Goal: Task Accomplishment & Management: Complete application form

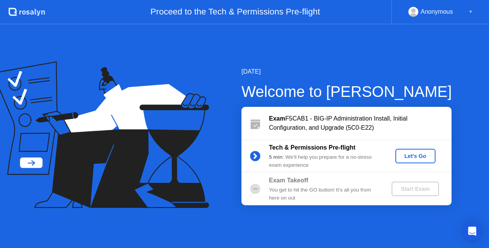
click at [409, 157] on div "Let's Go" at bounding box center [415, 156] width 34 height 6
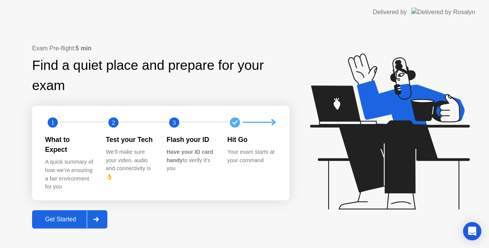
click at [59, 217] on div "Get Started" at bounding box center [60, 219] width 52 height 7
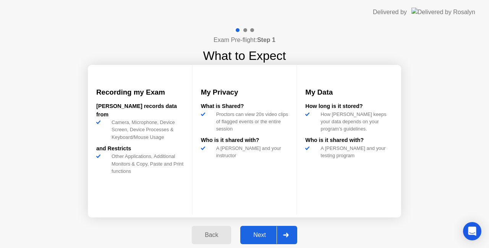
click at [267, 237] on div "Next" at bounding box center [260, 235] width 34 height 7
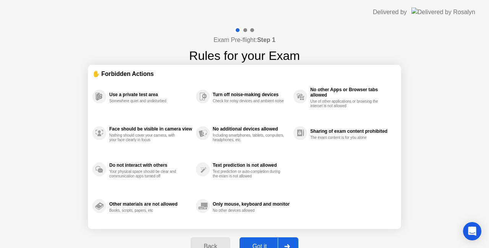
click at [262, 243] on div "Got it" at bounding box center [260, 246] width 36 height 7
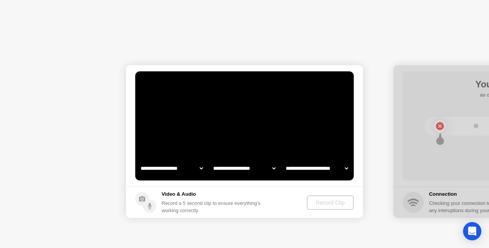
select select "**********"
select select "*******"
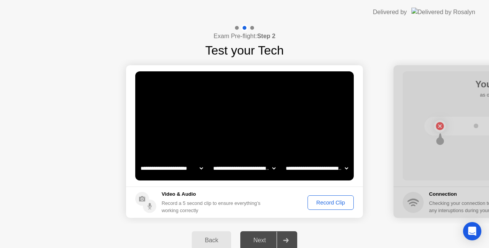
click at [322, 207] on button "Record Clip" at bounding box center [330, 203] width 46 height 15
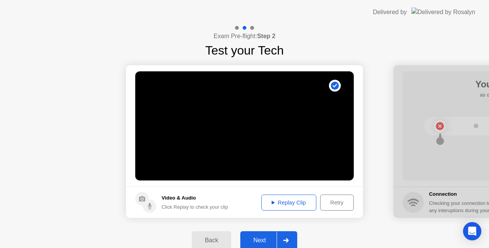
click at [303, 202] on div "Replay Clip" at bounding box center [289, 203] width 50 height 6
click at [257, 239] on div "Next" at bounding box center [260, 240] width 34 height 7
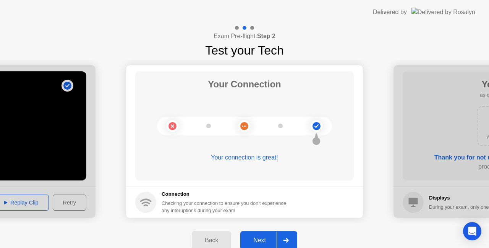
click at [257, 243] on div "Next" at bounding box center [260, 240] width 34 height 7
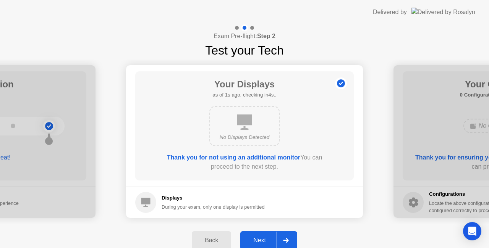
click at [259, 237] on div "Next" at bounding box center [260, 240] width 34 height 7
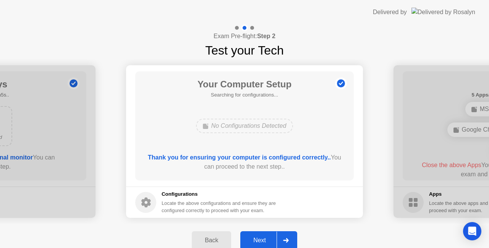
click at [259, 237] on div "Next" at bounding box center [260, 240] width 34 height 7
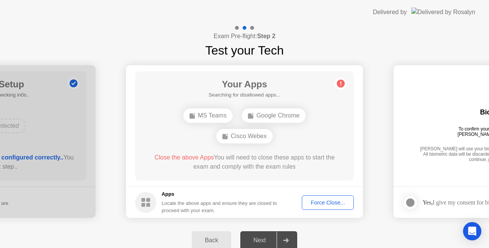
click at [321, 202] on div "Force Close..." at bounding box center [327, 203] width 47 height 6
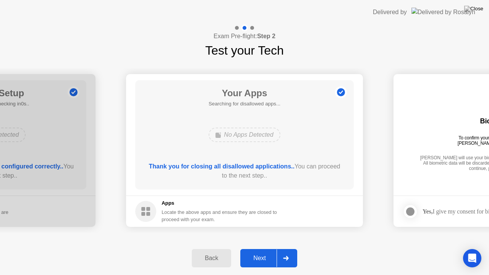
click at [260, 248] on div "Next" at bounding box center [260, 258] width 34 height 7
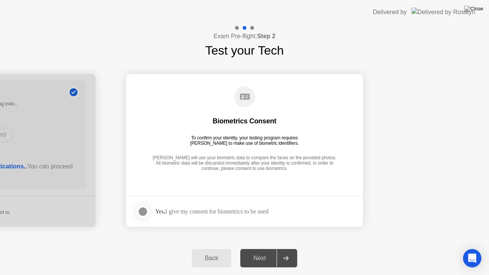
click at [260, 248] on div "Next" at bounding box center [260, 258] width 34 height 7
click at [144, 211] on div at bounding box center [142, 211] width 9 height 9
click at [251, 248] on div "Next" at bounding box center [260, 258] width 34 height 7
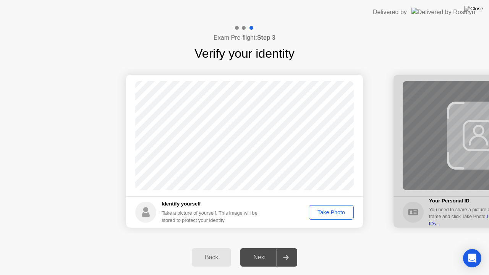
click at [328, 214] on div "Take Photo" at bounding box center [331, 212] width 40 height 6
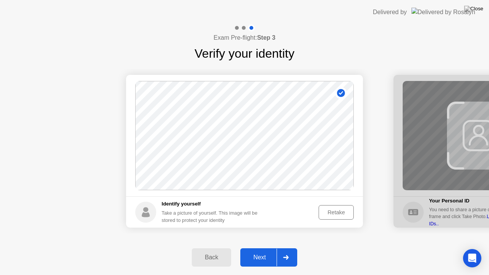
click at [265, 248] on div "Next" at bounding box center [260, 257] width 34 height 7
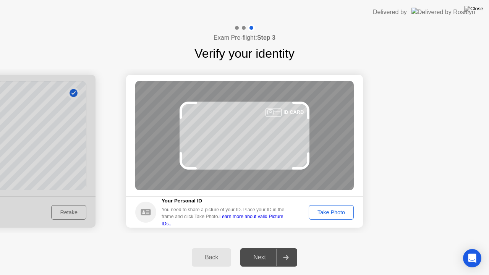
click at [340, 209] on div "Take Photo" at bounding box center [331, 212] width 40 height 6
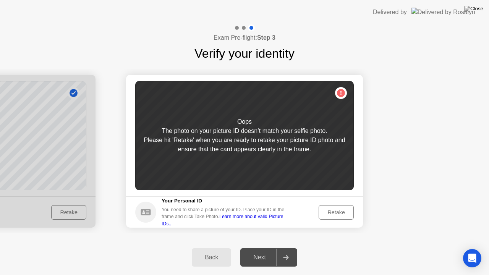
click at [336, 212] on div "Retake" at bounding box center [336, 212] width 30 height 6
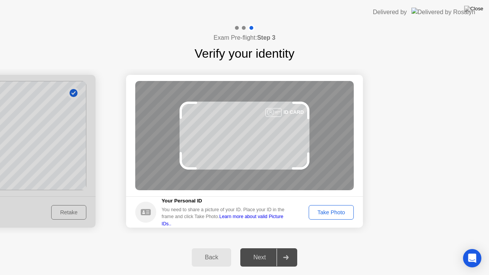
click at [336, 212] on div "Take Photo" at bounding box center [331, 212] width 40 height 6
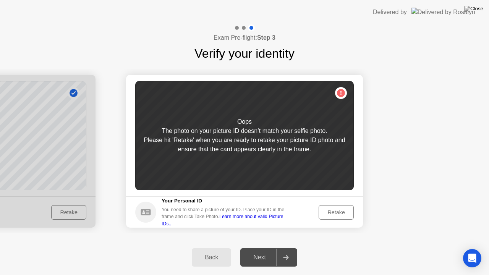
click at [336, 212] on div "Retake" at bounding box center [336, 212] width 30 height 6
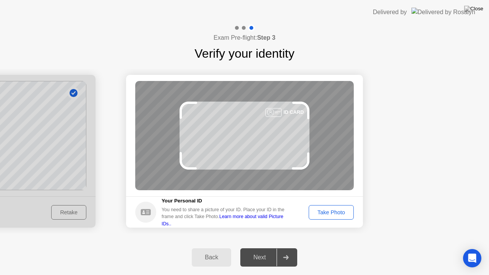
click at [336, 212] on div "Take Photo" at bounding box center [331, 212] width 40 height 6
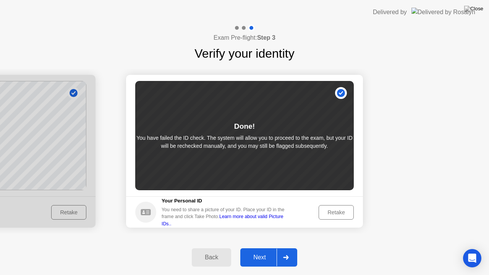
click at [336, 212] on div "Retake" at bounding box center [336, 212] width 30 height 6
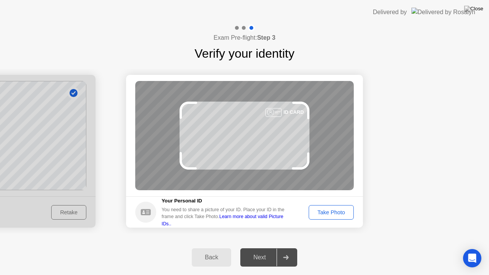
click at [324, 209] on div "Take Photo" at bounding box center [331, 212] width 40 height 6
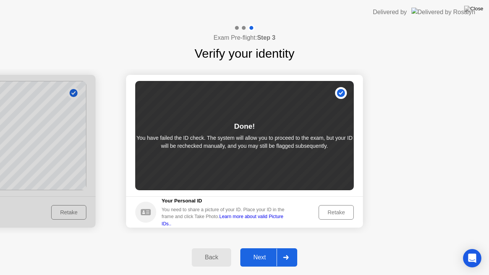
click at [258, 248] on div "Next" at bounding box center [260, 257] width 34 height 7
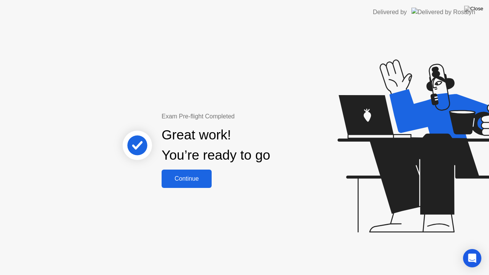
click at [189, 178] on div "Continue" at bounding box center [186, 178] width 45 height 7
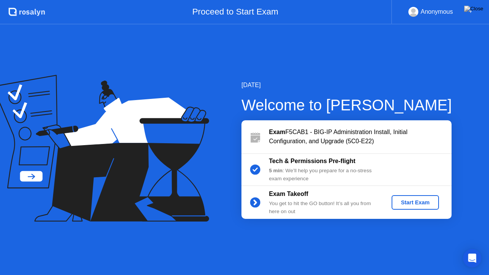
click at [406, 204] on div "Start Exam" at bounding box center [415, 202] width 41 height 6
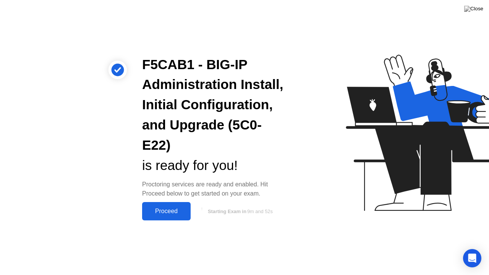
click at [166, 212] on div "Proceed" at bounding box center [166, 211] width 44 height 7
